Goal: Find contact information: Find contact information

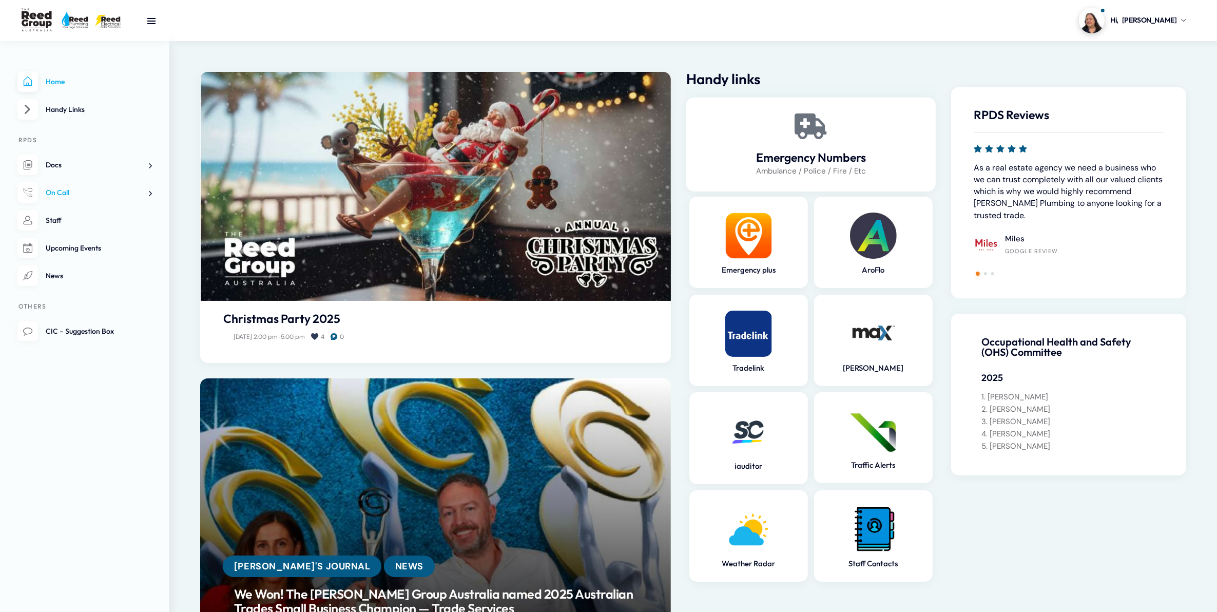
click at [60, 188] on span "On Call" at bounding box center [58, 192] width 24 height 9
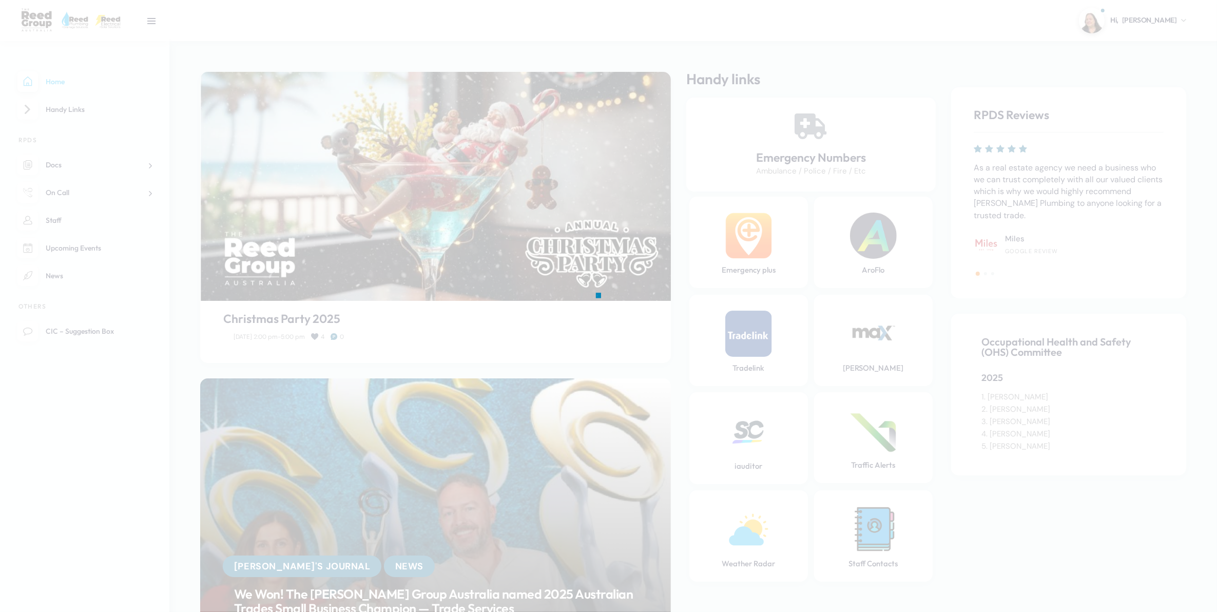
click at [66, 211] on div at bounding box center [608, 306] width 1217 height 612
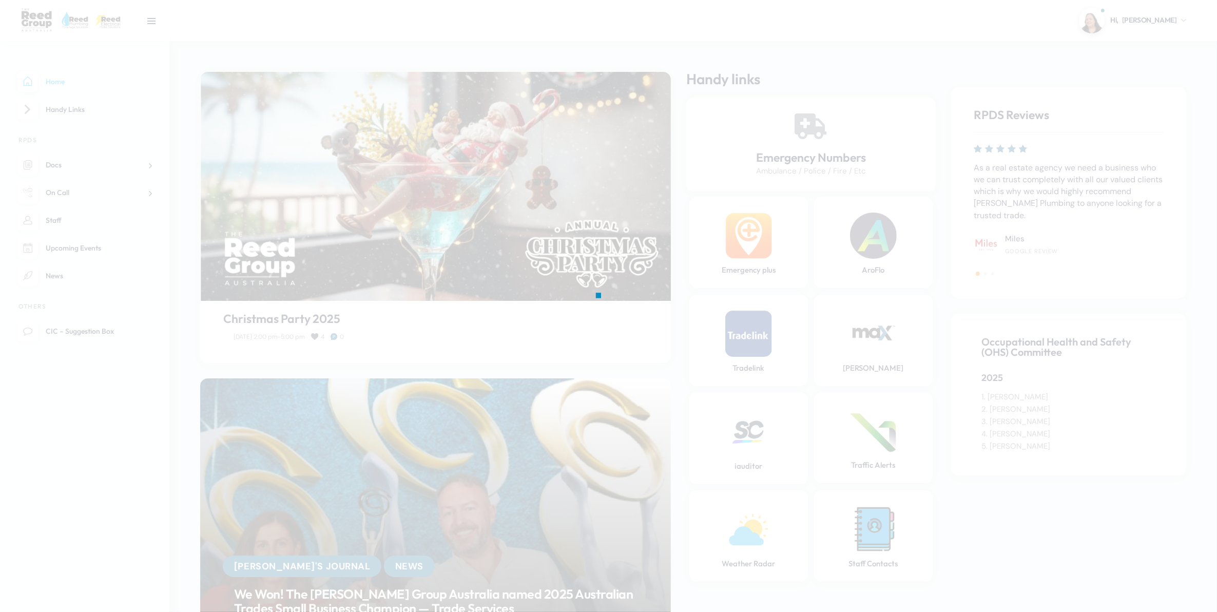
click at [63, 222] on div at bounding box center [608, 306] width 1217 height 612
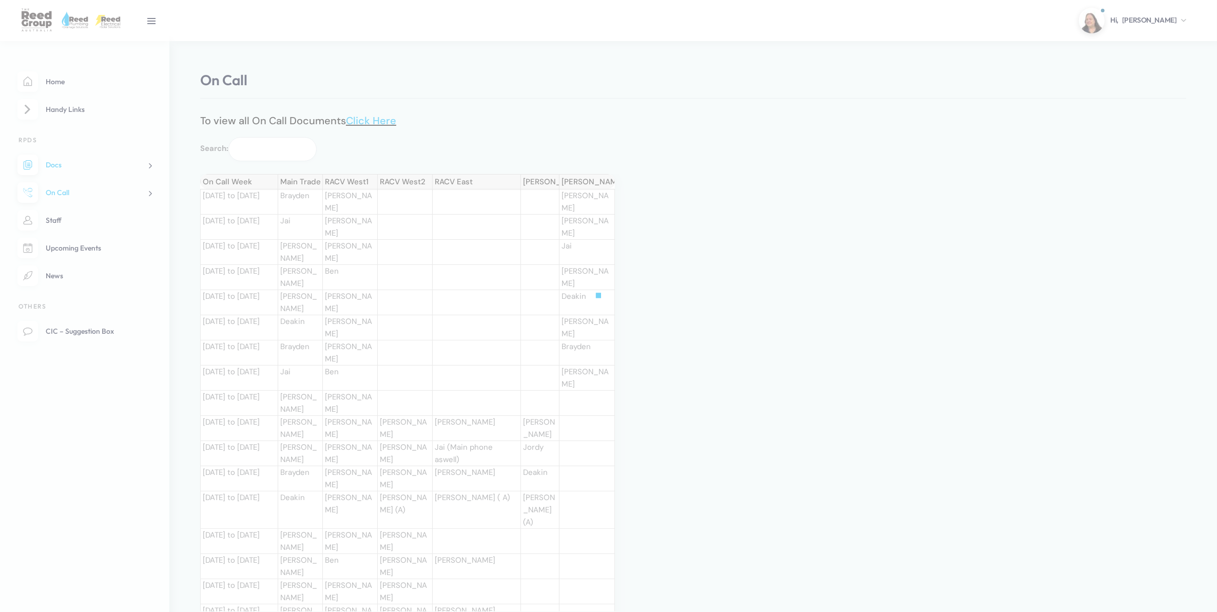
click at [63, 222] on div at bounding box center [608, 306] width 1217 height 612
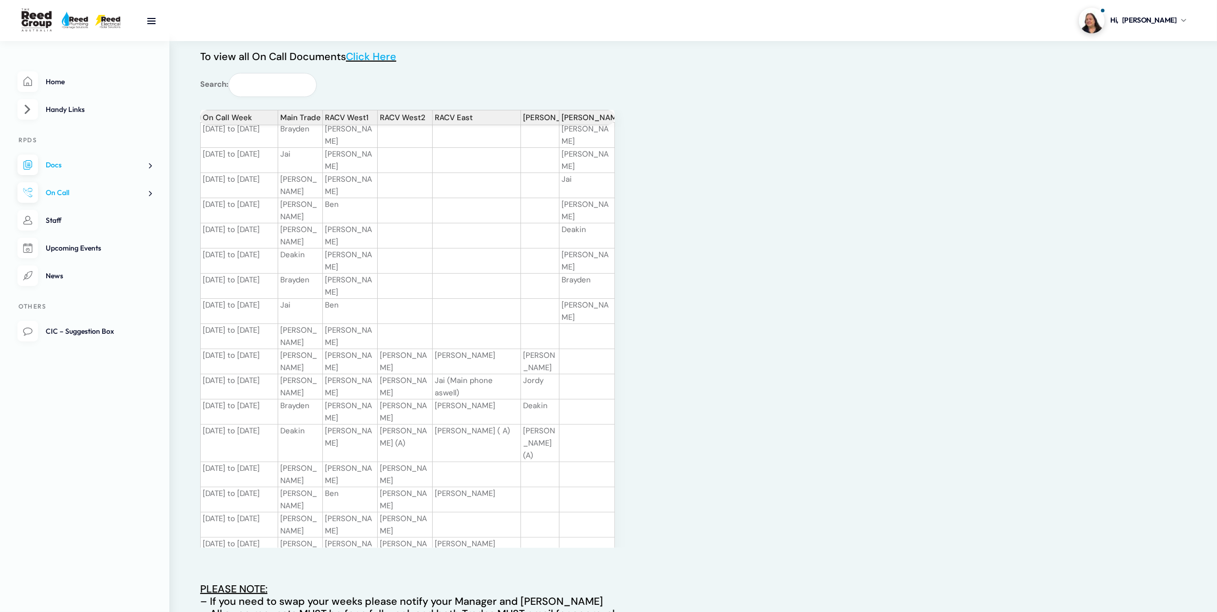
scroll to position [128, 0]
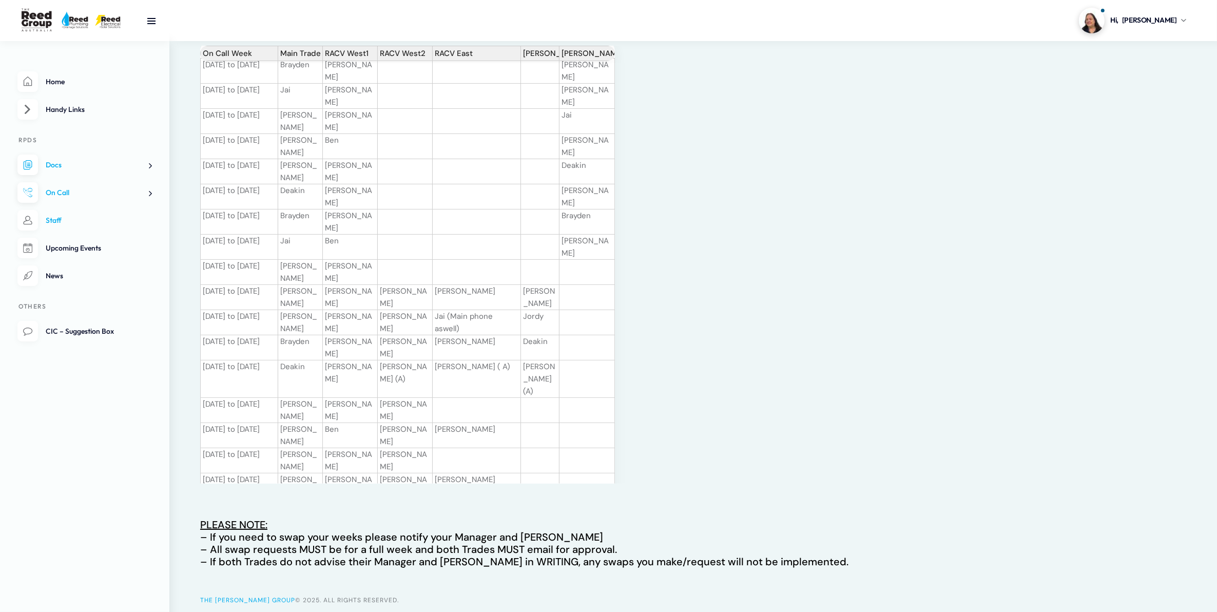
click at [91, 224] on link "Staff" at bounding box center [84, 220] width 134 height 21
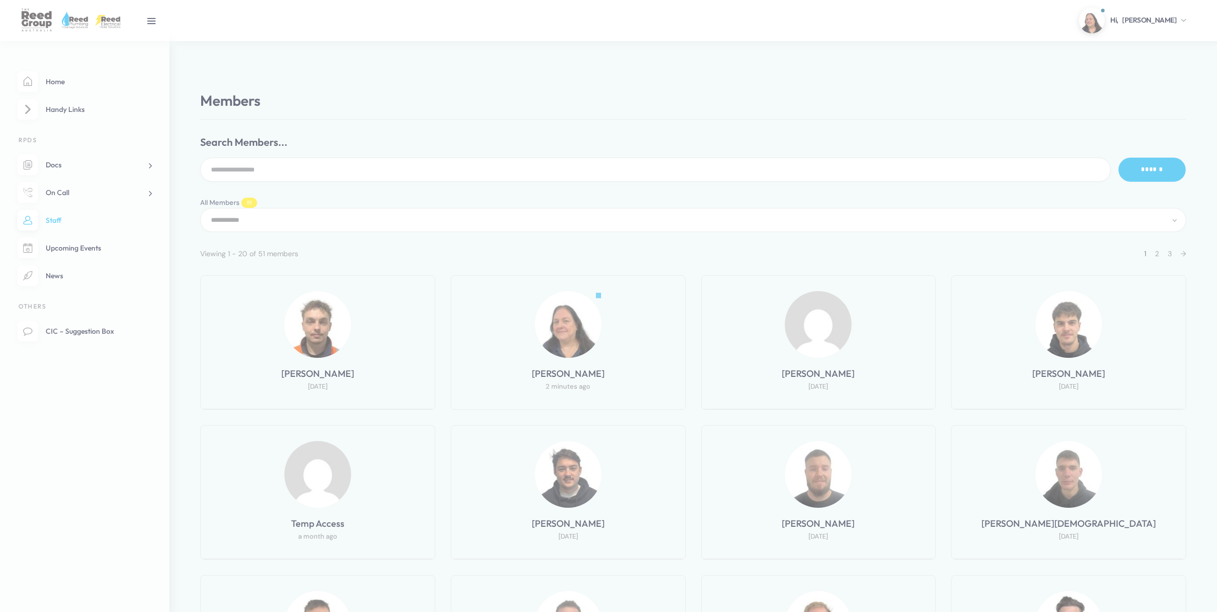
select select "******"
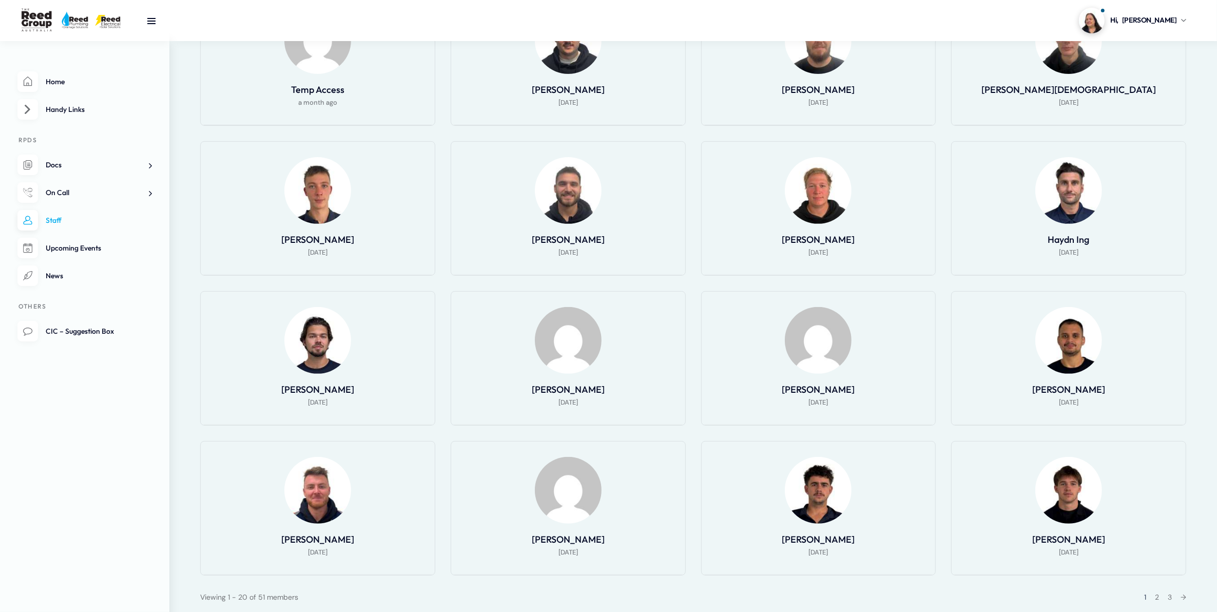
scroll to position [502, 0]
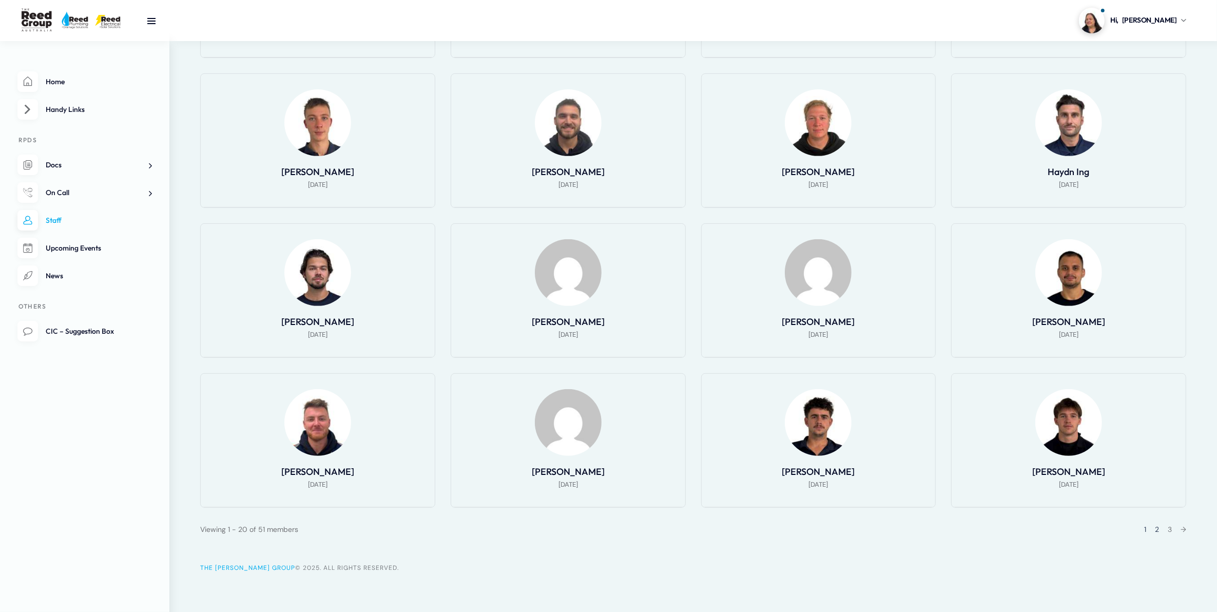
click at [1155, 529] on link "2" at bounding box center [1157, 529] width 4 height 9
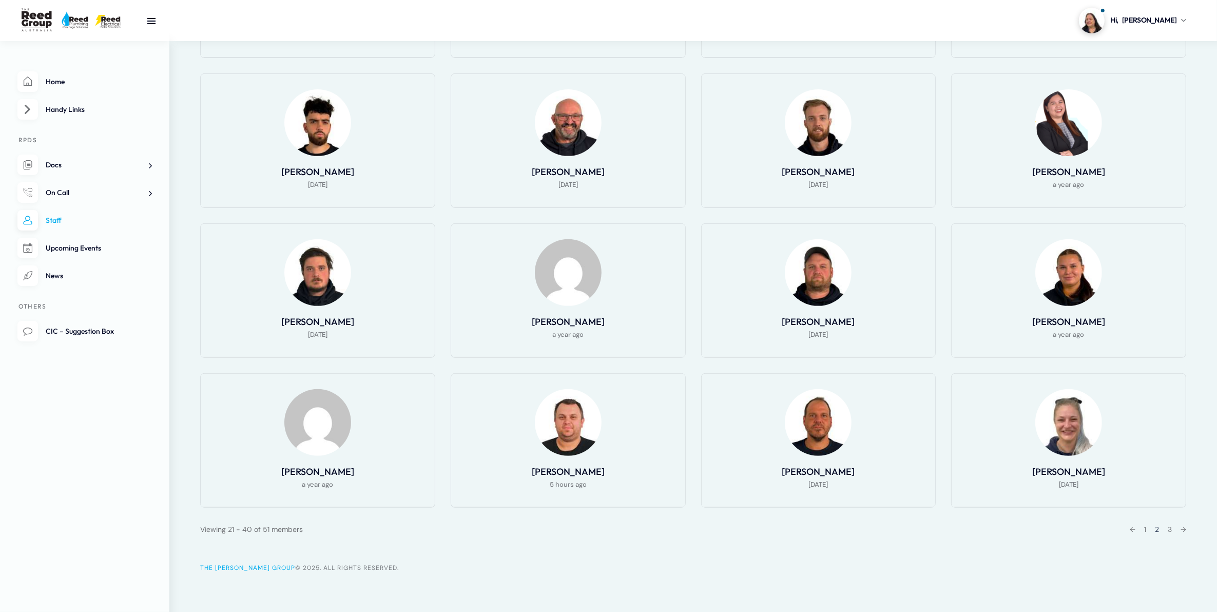
click at [818, 312] on li "[PERSON_NAME] [DATE]" at bounding box center [818, 290] width 235 height 134
click at [813, 283] on img at bounding box center [818, 272] width 67 height 67
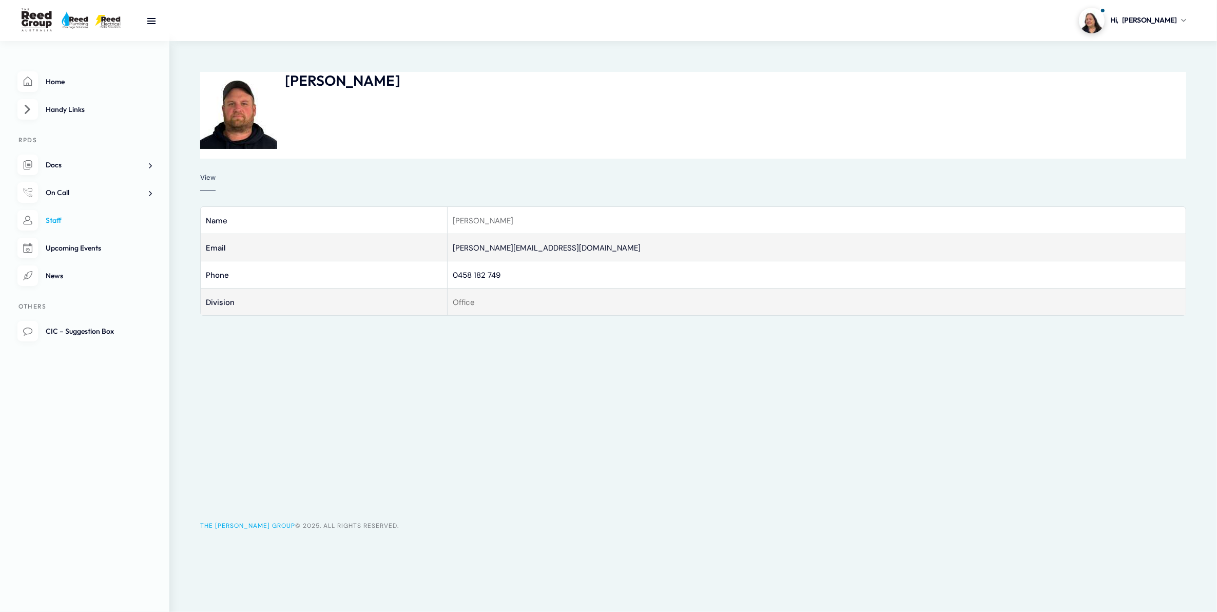
click at [80, 226] on link "Staff" at bounding box center [84, 220] width 134 height 21
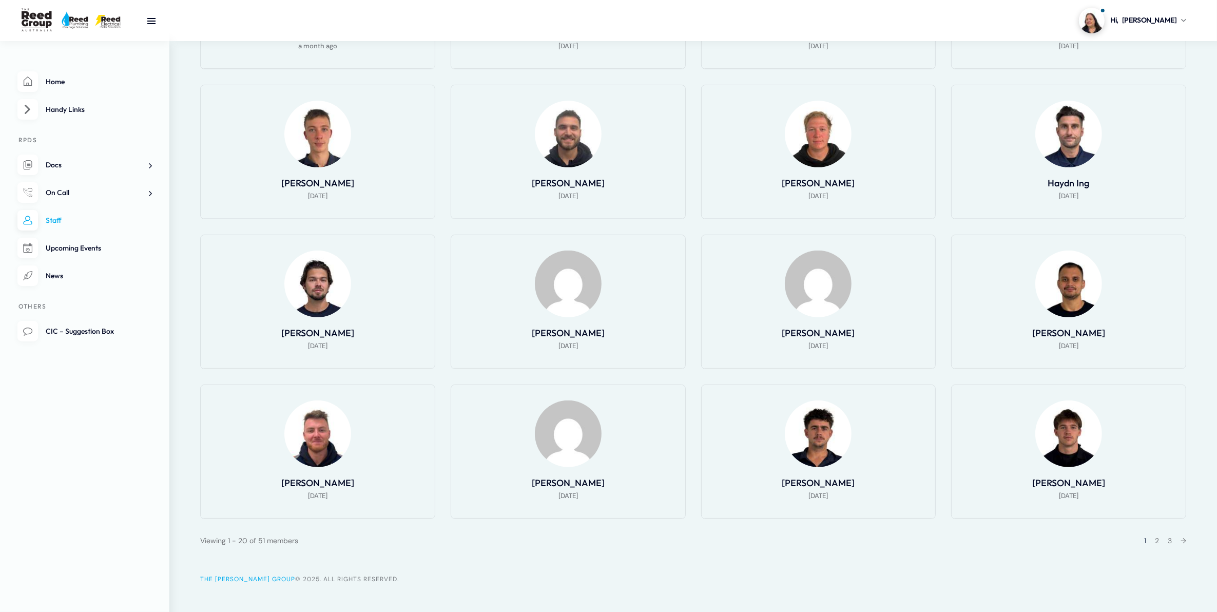
scroll to position [502, 0]
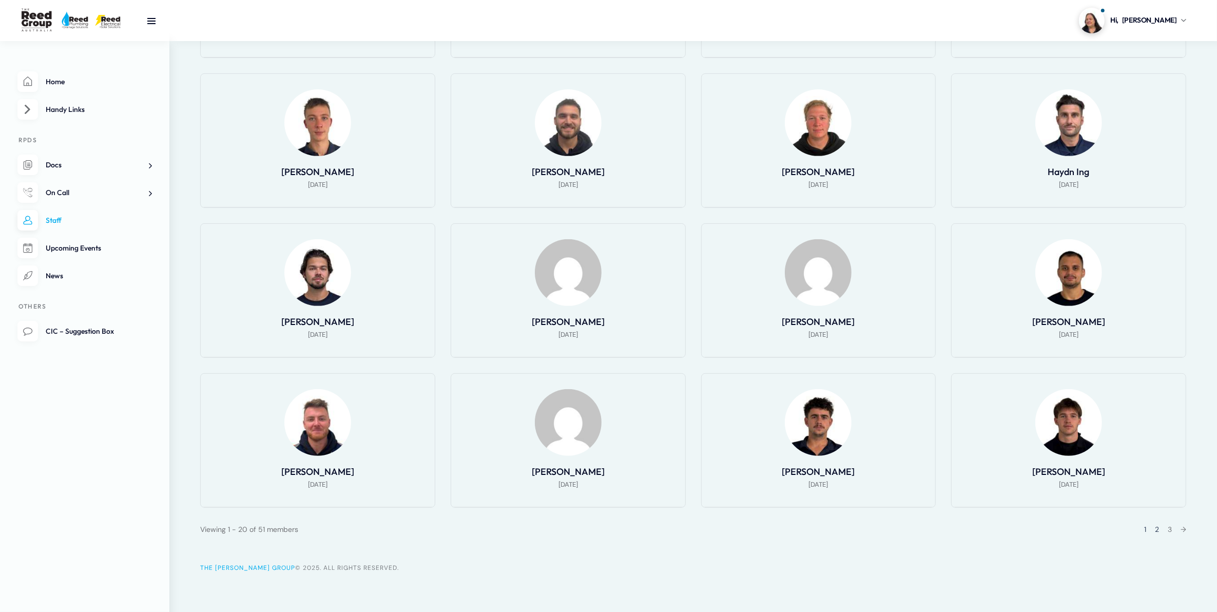
click at [1157, 527] on div "1 2 3 →" at bounding box center [1162, 529] width 49 height 12
click at [1155, 526] on link "2" at bounding box center [1157, 529] width 4 height 9
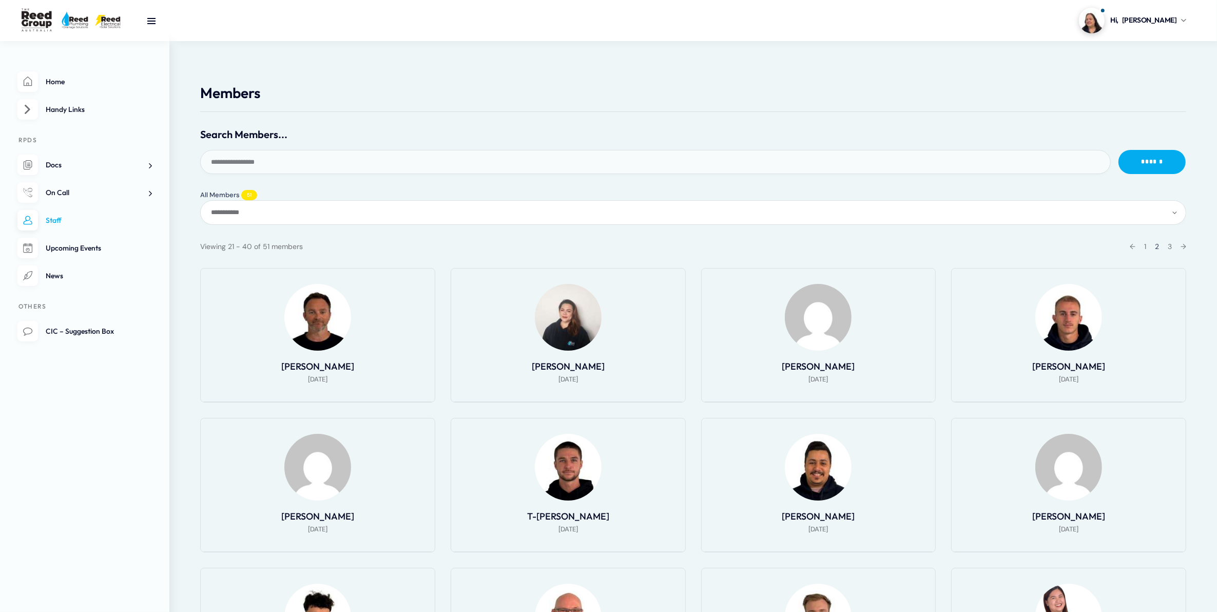
scroll to position [0, 0]
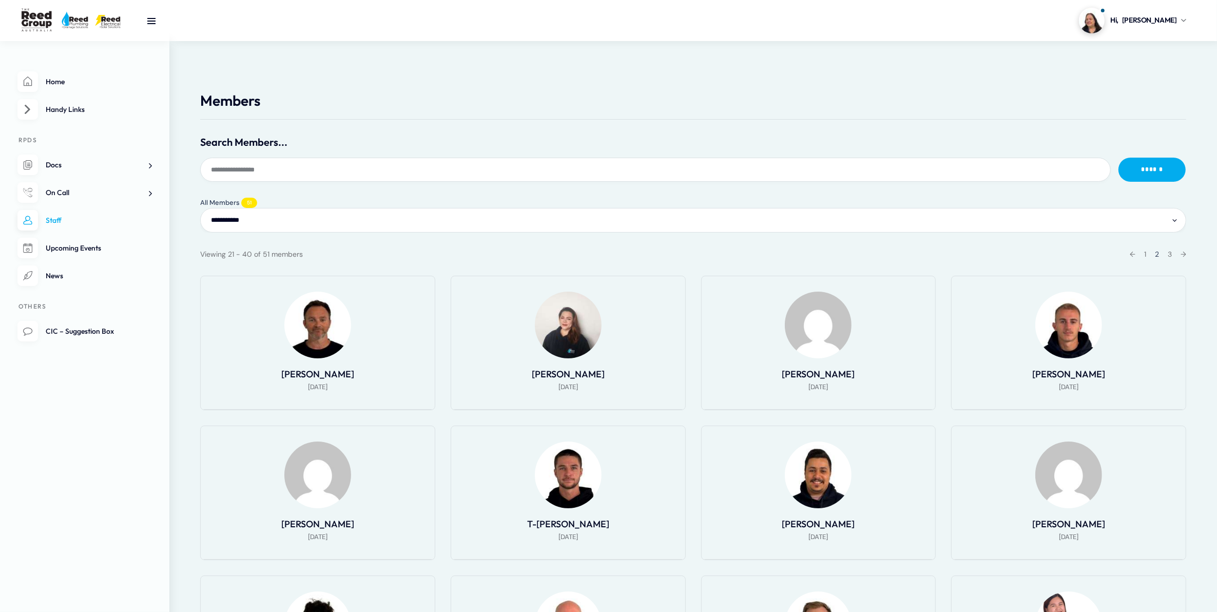
click at [285, 217] on select "**********" at bounding box center [693, 220] width 986 height 24
select select "**********"
click at [200, 208] on select "**********" at bounding box center [693, 220] width 986 height 24
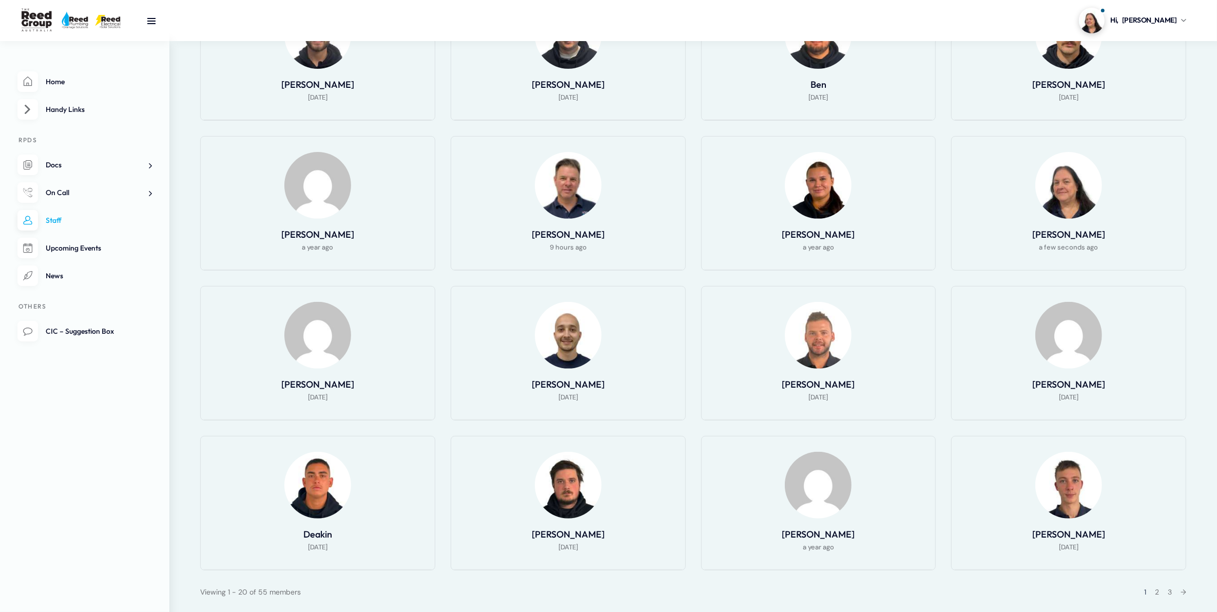
scroll to position [449, 0]
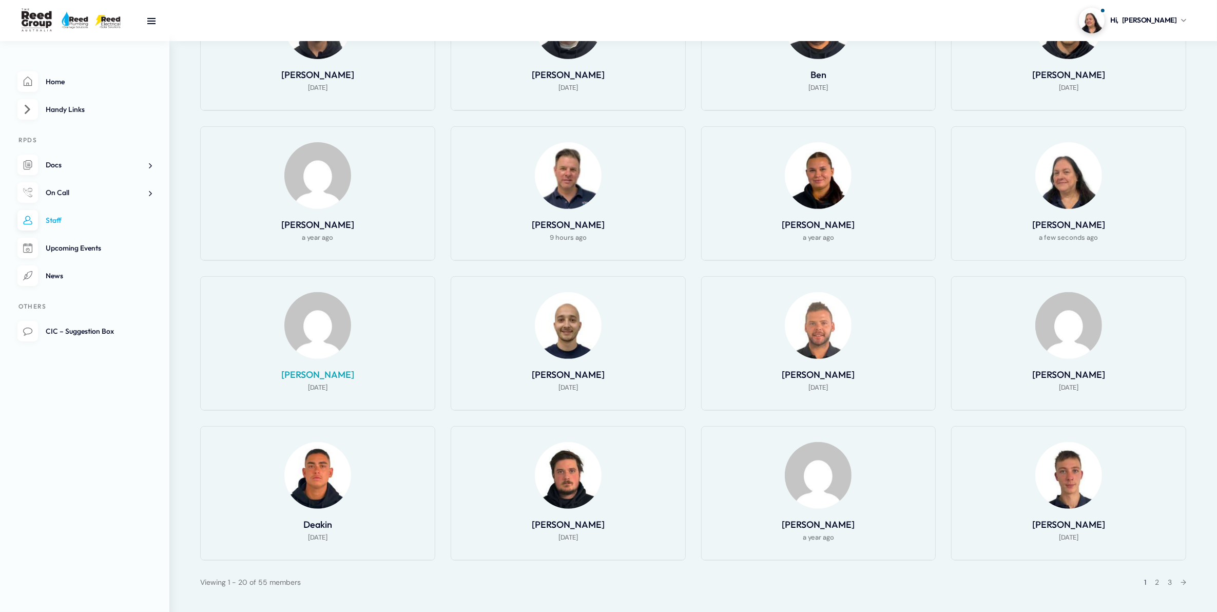
click at [330, 376] on link "Corey McDonnell" at bounding box center [317, 375] width 73 height 12
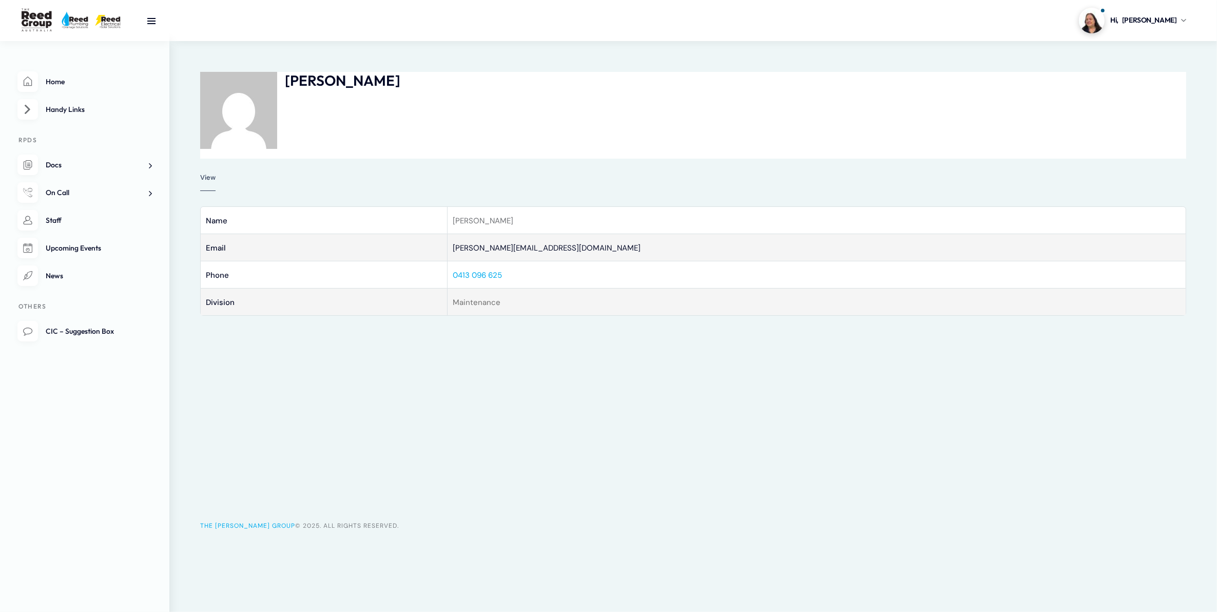
click at [479, 271] on link "0413 096 625" at bounding box center [477, 275] width 49 height 10
click at [839, 78] on div "Corey McDonnell 5 months ago" at bounding box center [693, 115] width 986 height 87
click at [53, 201] on link "On Call" at bounding box center [84, 192] width 134 height 21
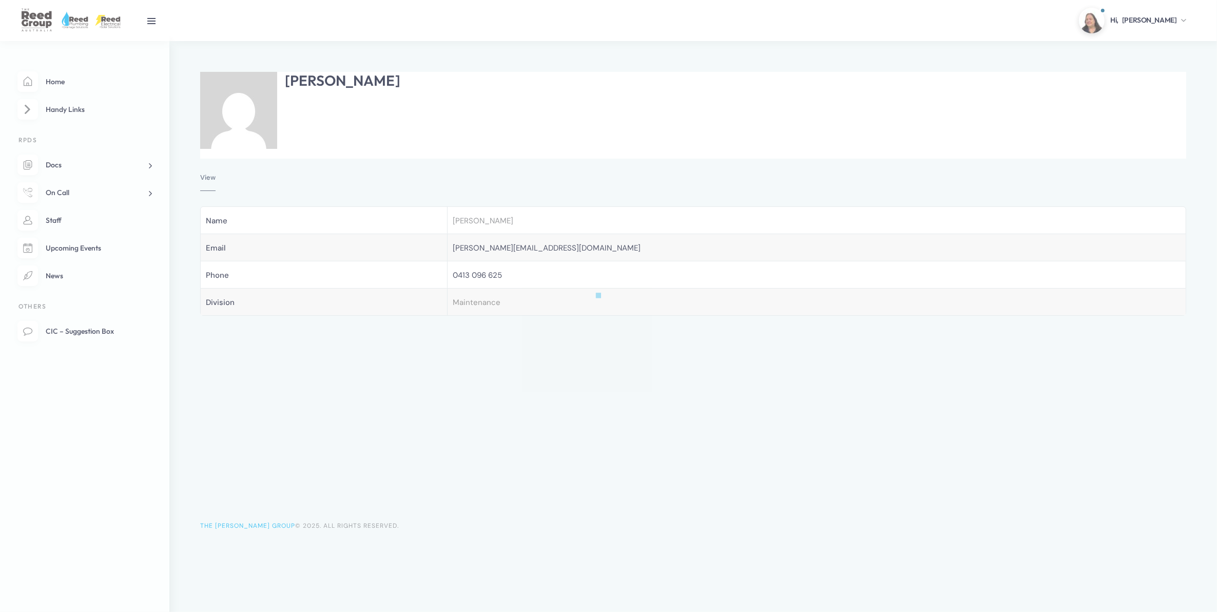
click at [58, 218] on div at bounding box center [608, 306] width 1217 height 612
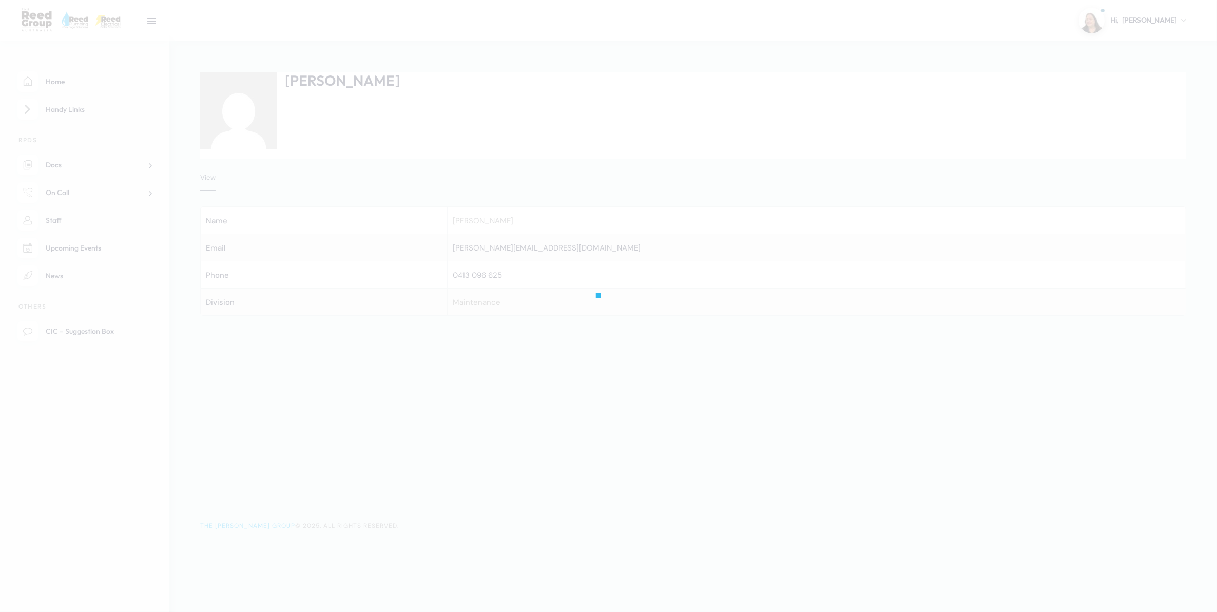
click at [124, 224] on div at bounding box center [608, 306] width 1217 height 612
click at [71, 216] on div at bounding box center [608, 306] width 1217 height 612
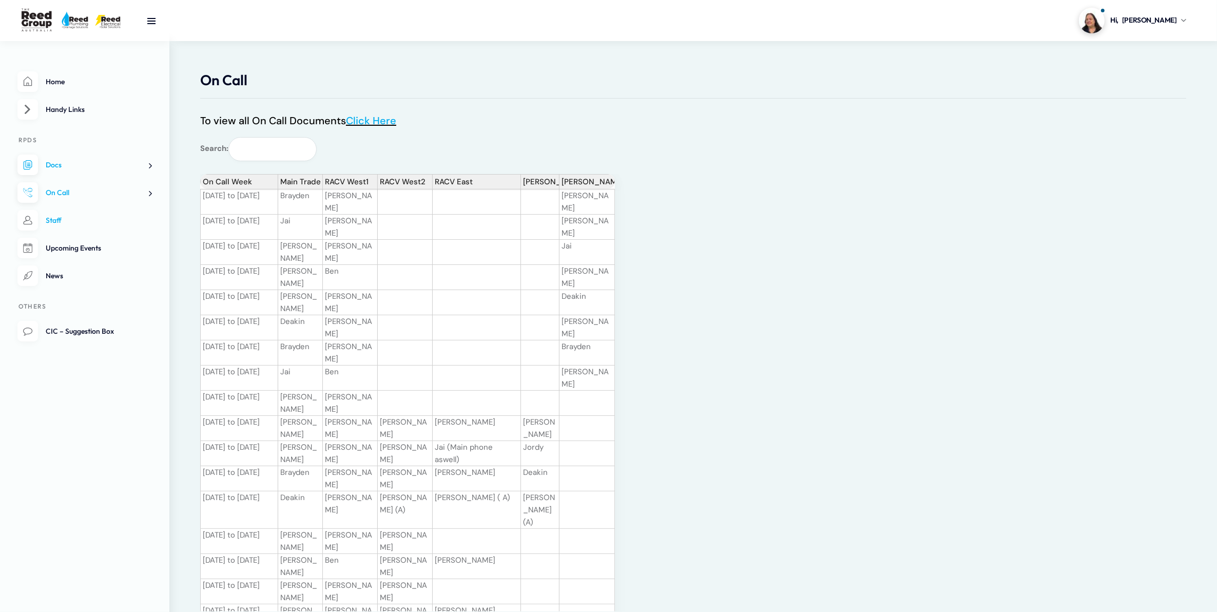
click at [54, 219] on span "Staff" at bounding box center [54, 220] width 16 height 9
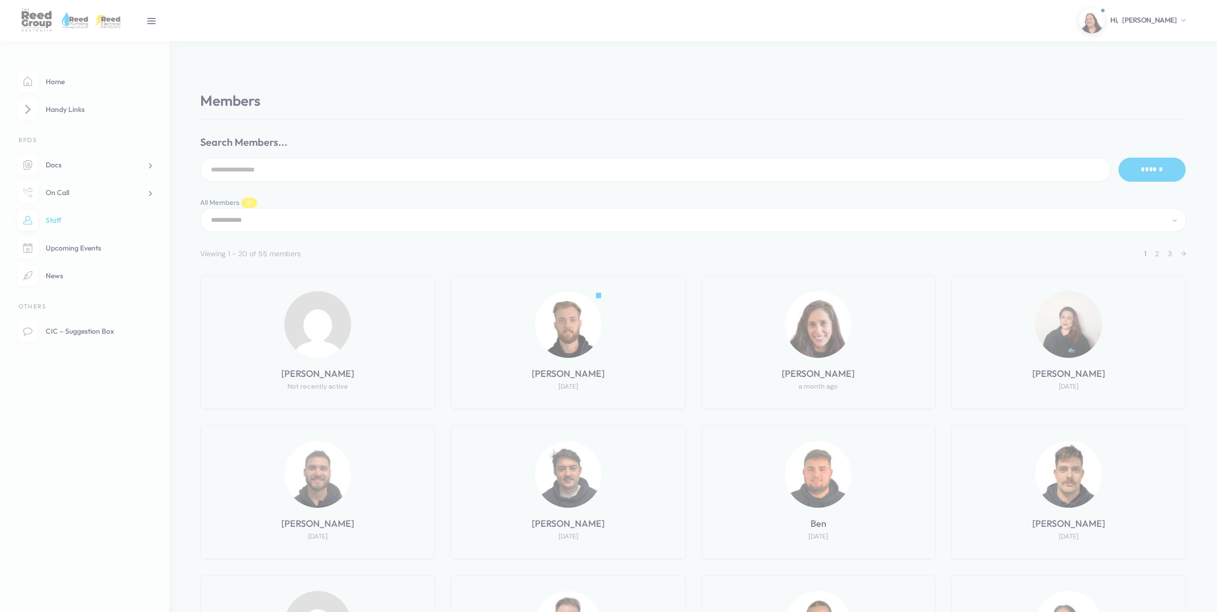
select select "**********"
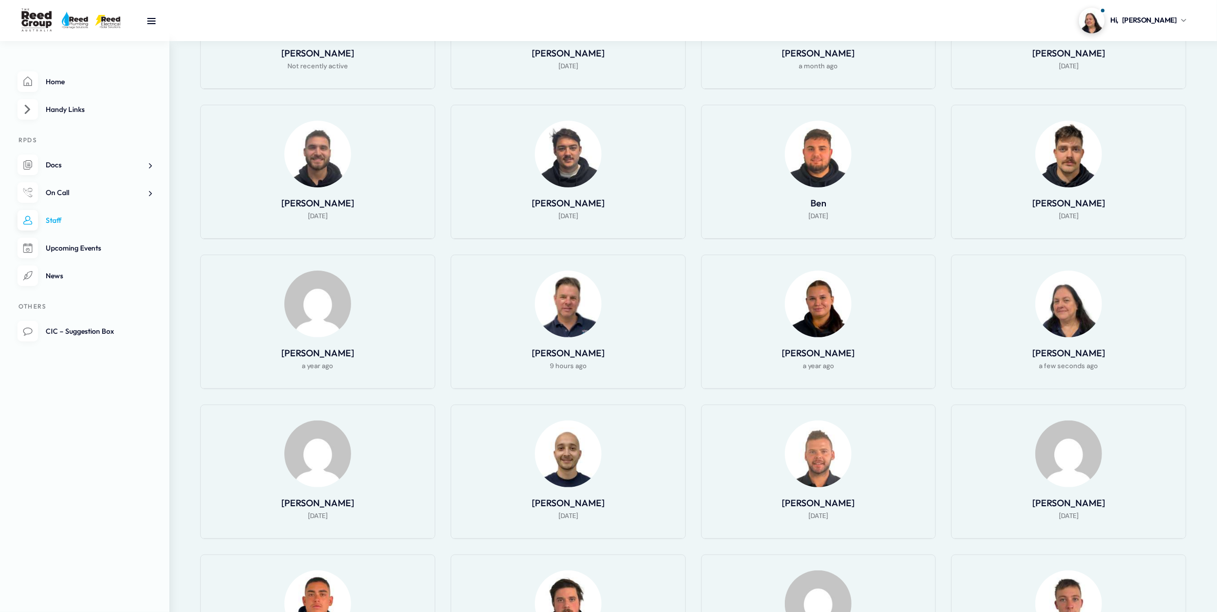
scroll to position [502, 0]
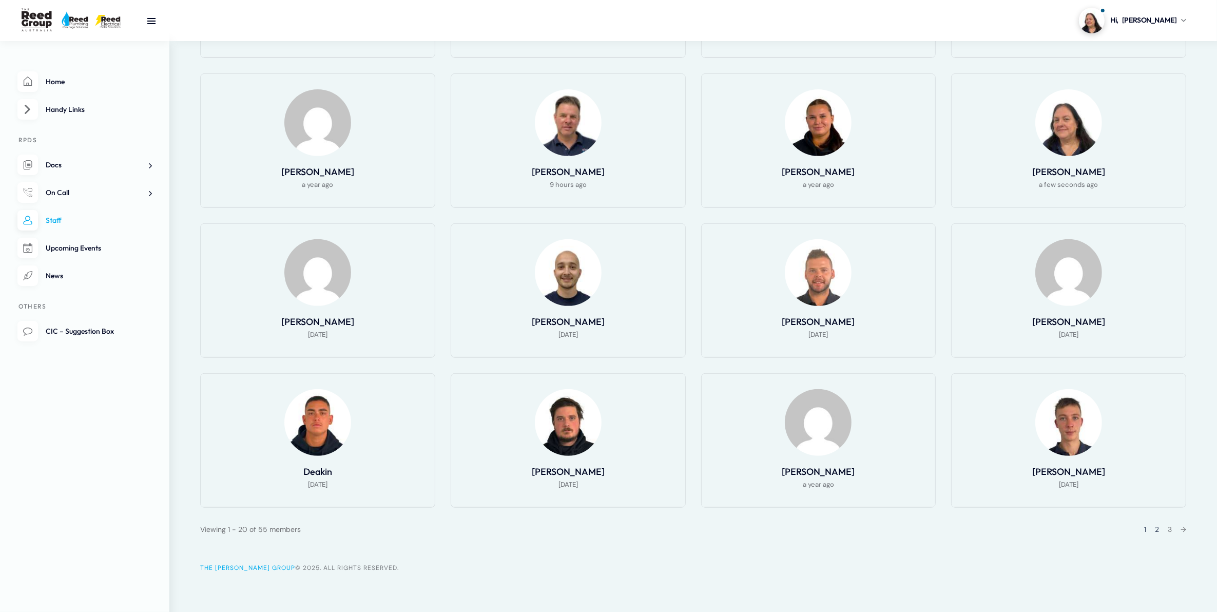
click at [1155, 528] on link "2" at bounding box center [1157, 529] width 4 height 9
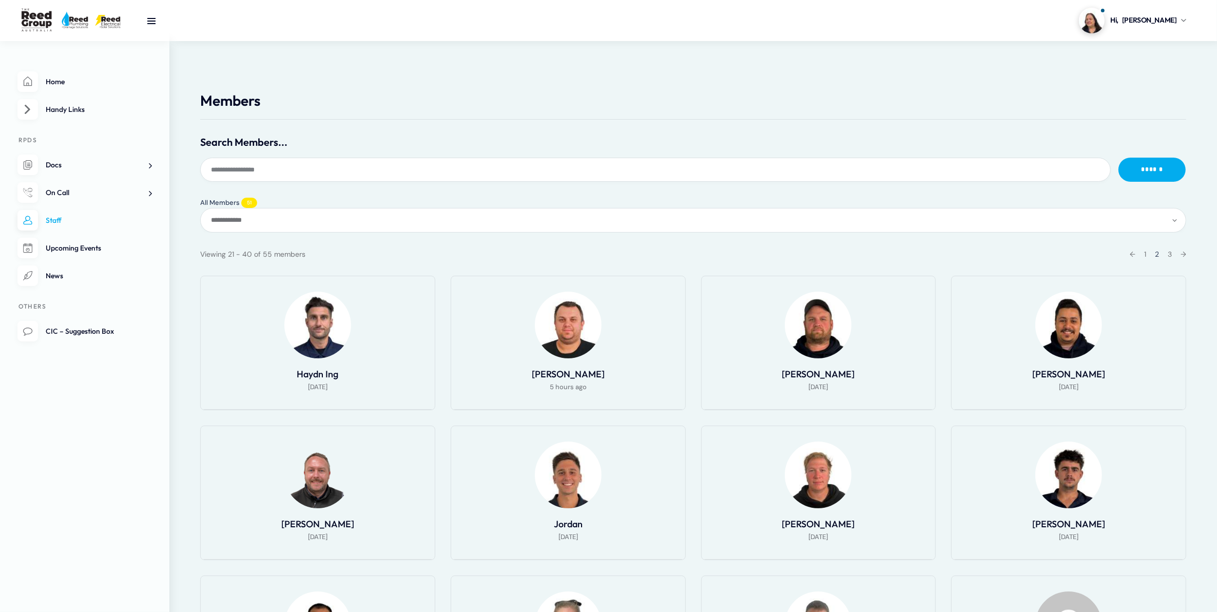
scroll to position [197, 0]
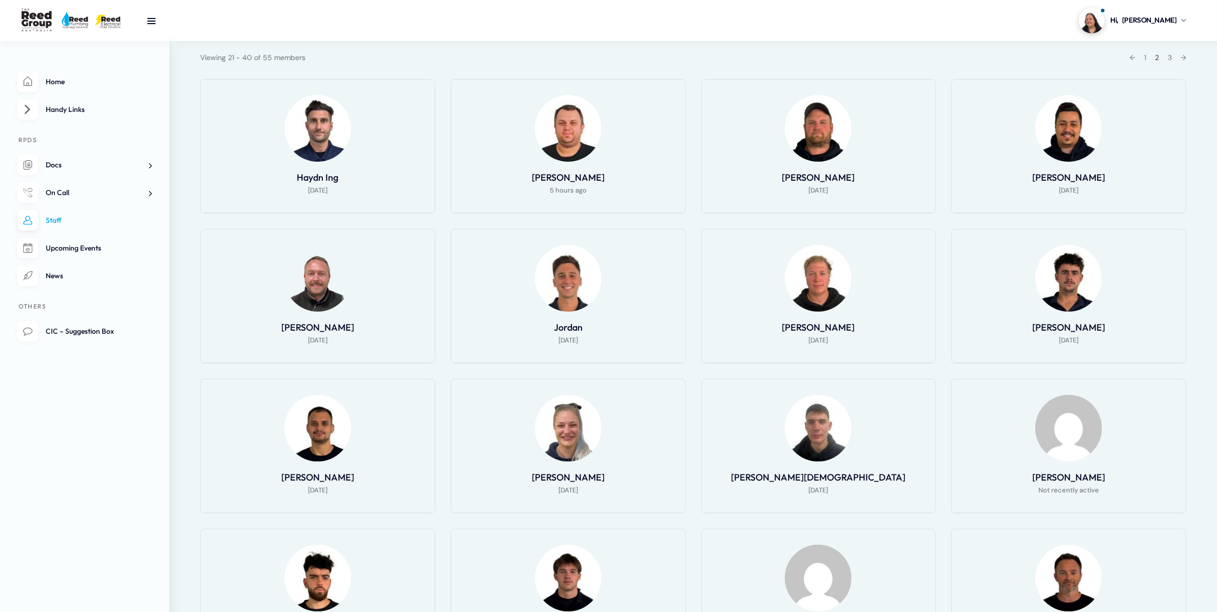
click at [850, 334] on div "[DATE]" at bounding box center [819, 340] width 208 height 13
click at [824, 326] on link "Joshua Cowell" at bounding box center [818, 327] width 73 height 12
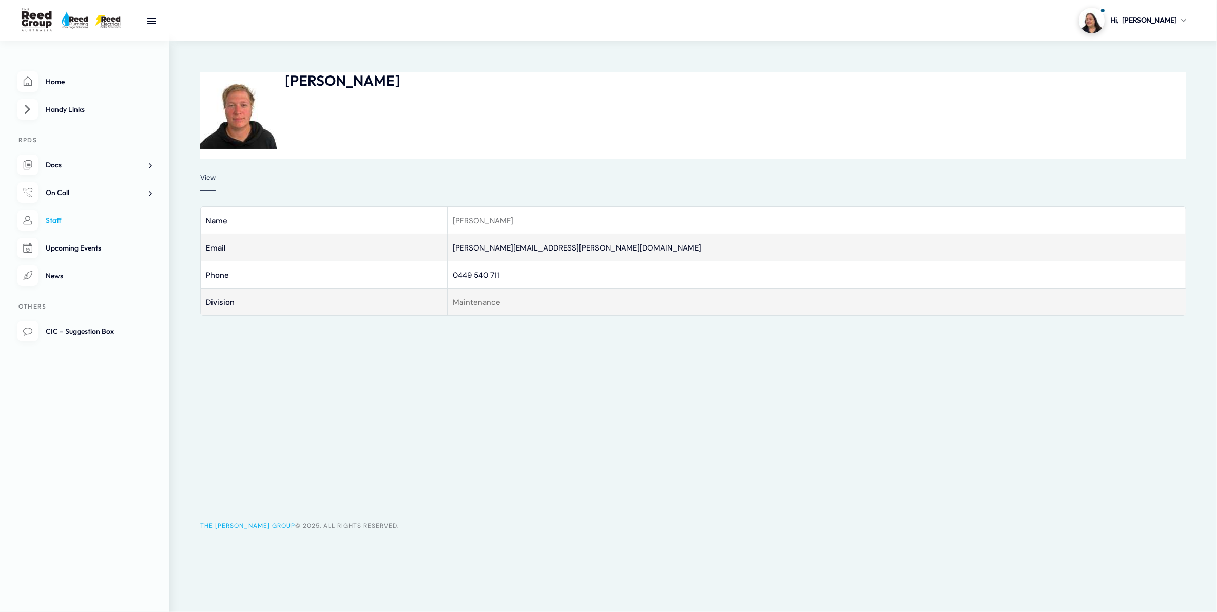
click at [60, 224] on span "Staff" at bounding box center [54, 220] width 16 height 9
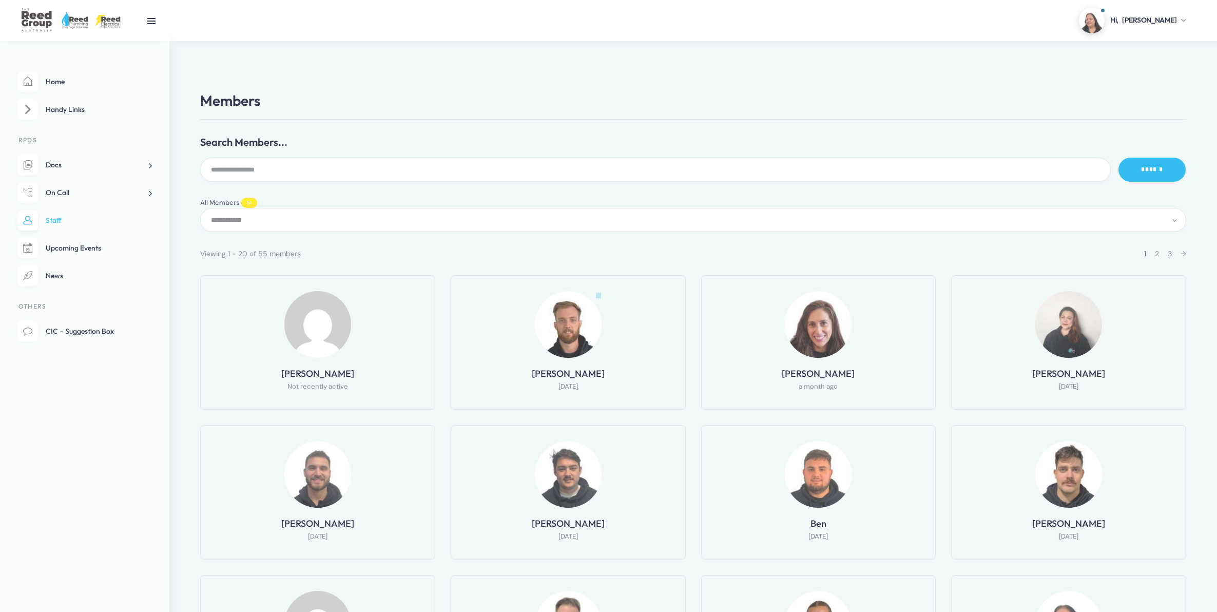
select select "**********"
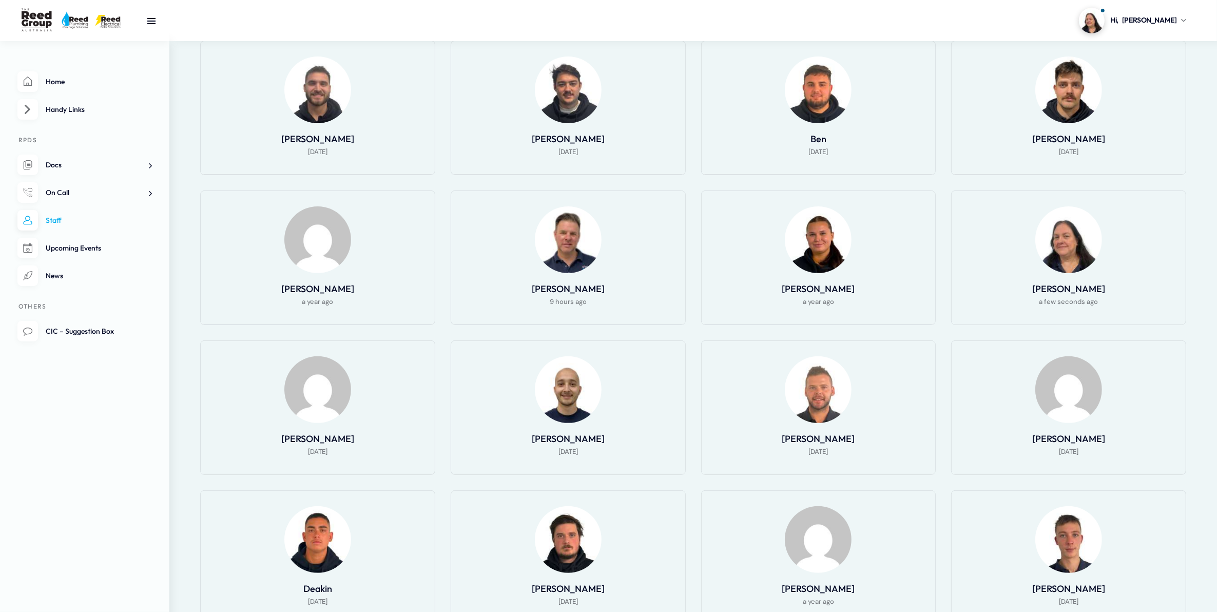
scroll to position [502, 0]
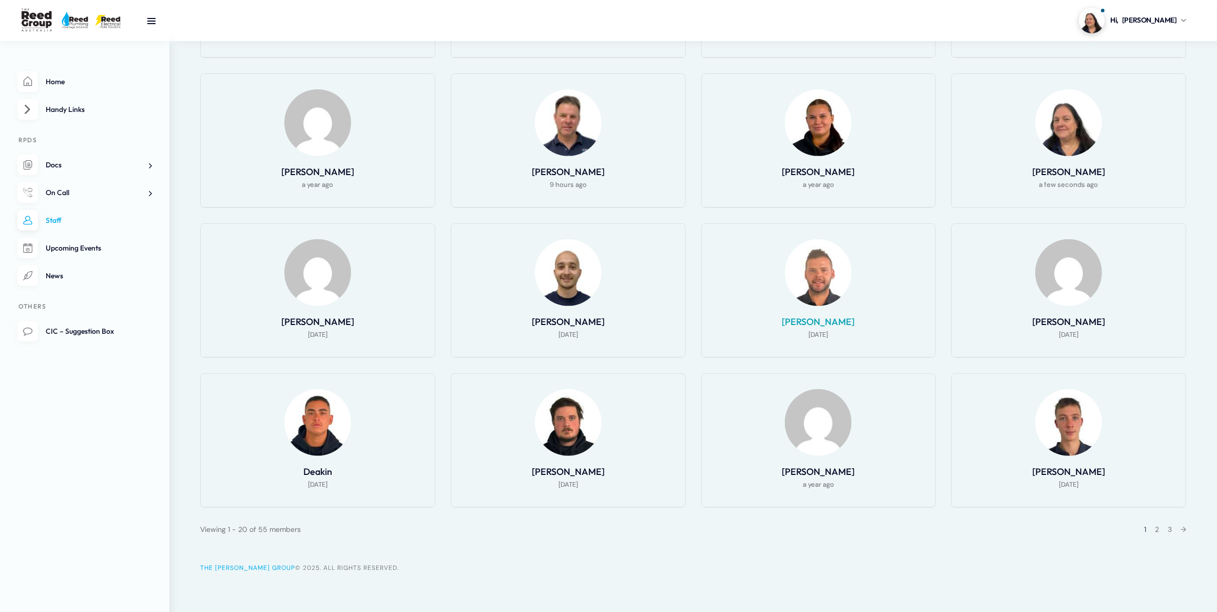
click at [806, 316] on link "[PERSON_NAME]" at bounding box center [818, 322] width 73 height 12
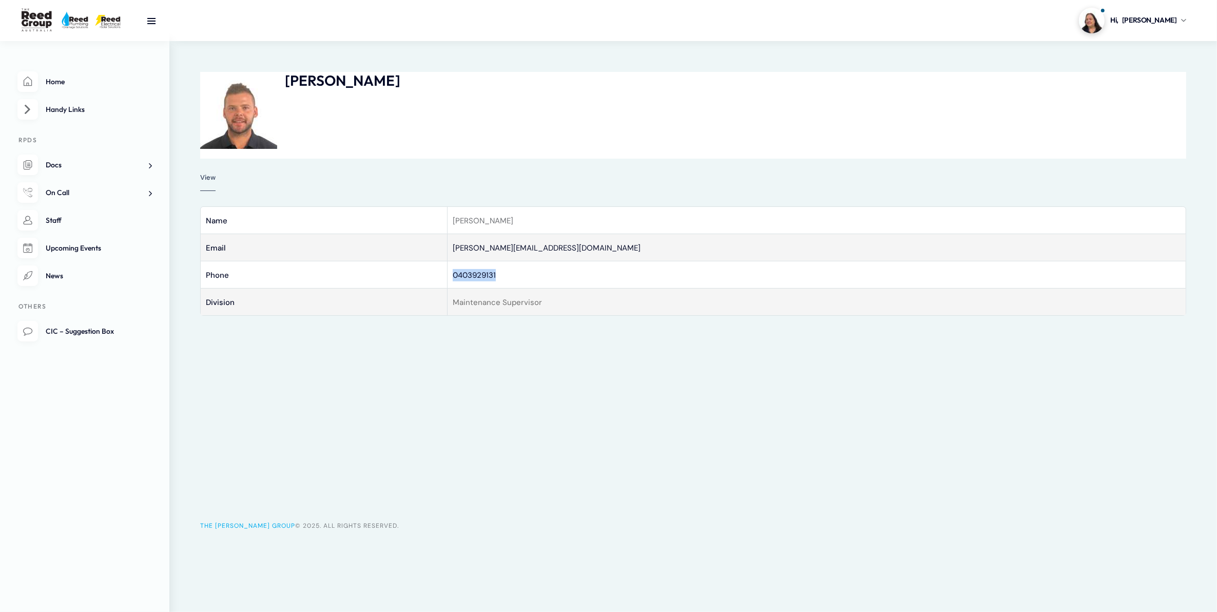
drag, startPoint x: 494, startPoint y: 276, endPoint x: 451, endPoint y: 272, distance: 43.3
click at [451, 272] on td "0403929131" at bounding box center [816, 274] width 739 height 27
drag, startPoint x: 451, startPoint y: 272, endPoint x: 594, endPoint y: 421, distance: 206.6
click at [594, 421] on div "[PERSON_NAME] [DATE] Profile View Base Name [PERSON_NAME] Email [PERSON_NAME][E…" at bounding box center [693, 283] width 1048 height 484
